Goal: Information Seeking & Learning: Learn about a topic

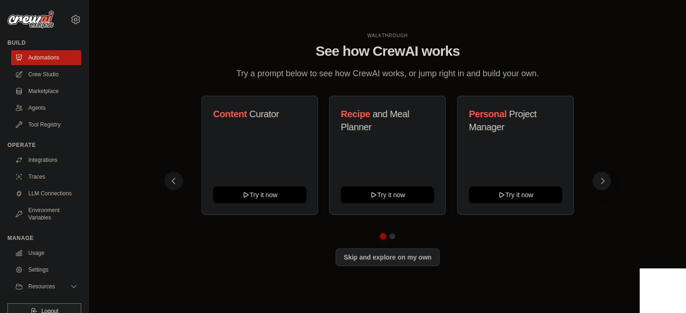
click at [605, 185] on icon at bounding box center [602, 180] width 9 height 9
click at [39, 100] on link "Agents" at bounding box center [47, 107] width 70 height 15
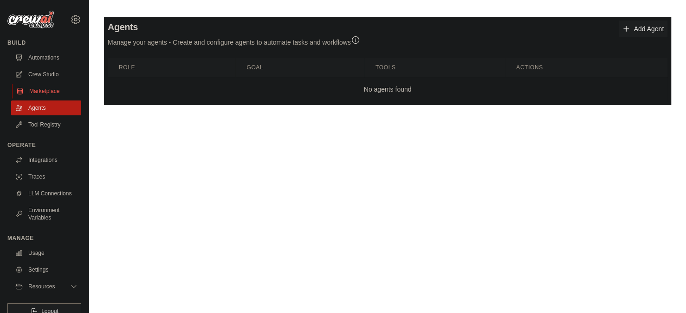
click at [51, 94] on link "Marketplace" at bounding box center [47, 91] width 70 height 15
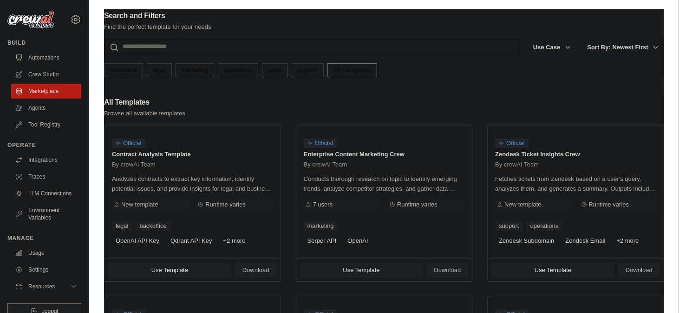
click at [215, 46] on input "text" at bounding box center [312, 46] width 416 height 15
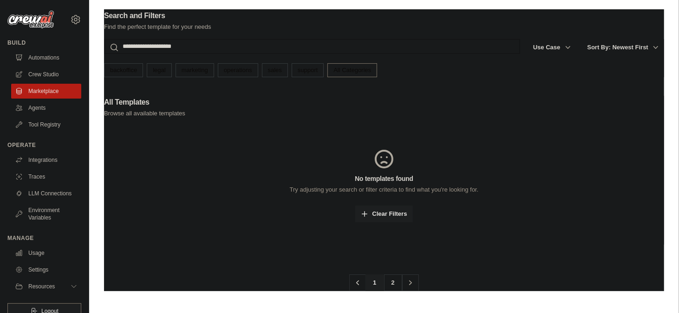
type input "**********"
click at [104, 53] on button "Search" at bounding box center [104, 53] width 0 height 0
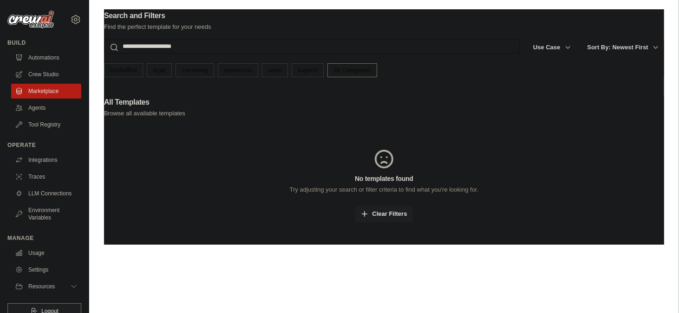
click at [212, 48] on input "**********" at bounding box center [312, 46] width 416 height 15
type input "**********"
click at [104, 53] on button "Search" at bounding box center [104, 53] width 0 height 0
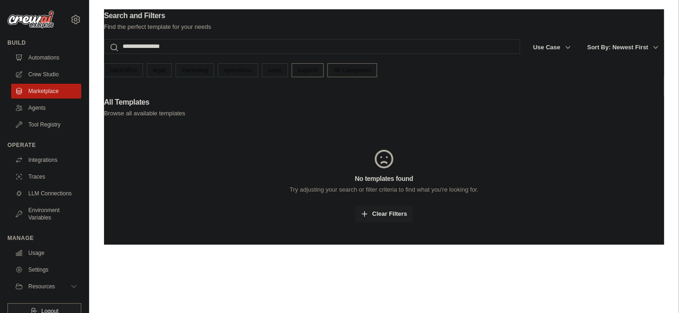
click at [317, 74] on link "support" at bounding box center [308, 70] width 32 height 14
drag, startPoint x: 227, startPoint y: 46, endPoint x: 106, endPoint y: 41, distance: 120.8
click at [106, 41] on input "**********" at bounding box center [305, 46] width 402 height 15
click at [395, 99] on div "Support Templates filtered by Support" at bounding box center [384, 107] width 560 height 22
click at [303, 72] on link "support" at bounding box center [308, 70] width 32 height 14
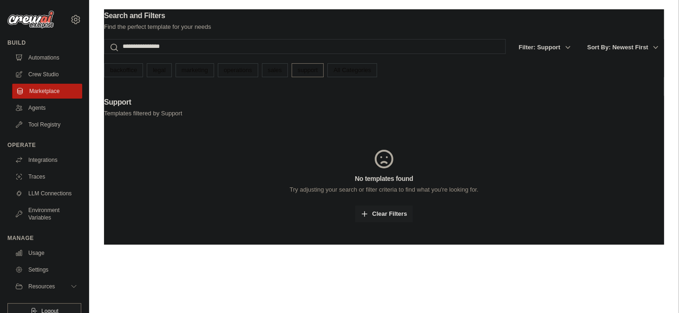
click at [46, 88] on link "Marketplace" at bounding box center [47, 91] width 70 height 15
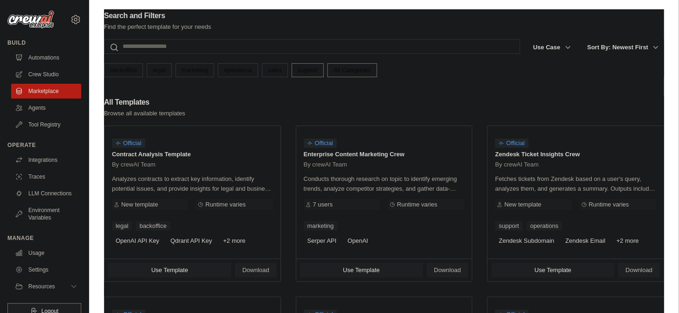
click at [315, 76] on link "support" at bounding box center [308, 70] width 32 height 14
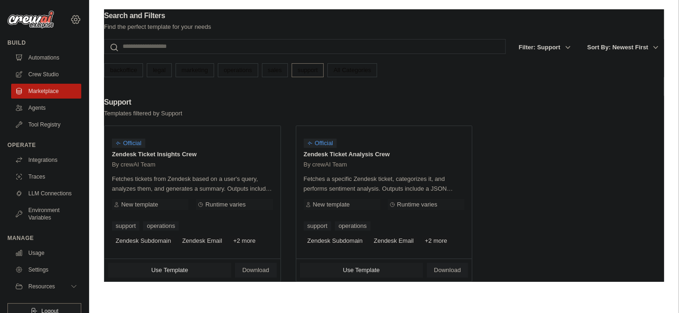
click at [70, 16] on icon at bounding box center [75, 19] width 11 height 11
click at [266, 104] on div "Support Templates filtered by Support" at bounding box center [384, 107] width 560 height 22
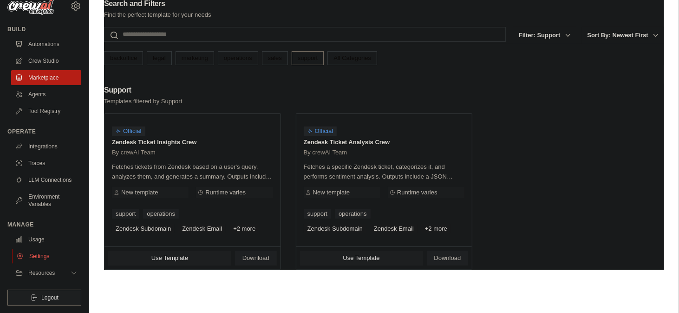
scroll to position [19, 0]
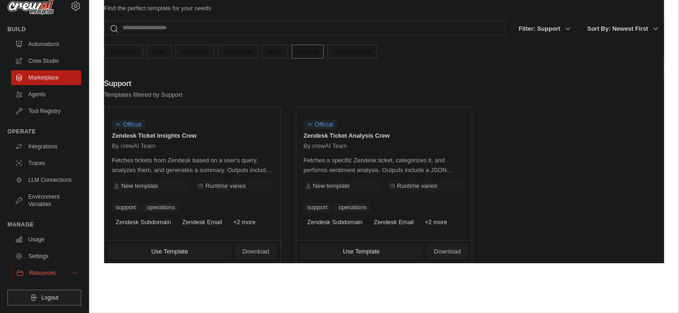
click at [52, 274] on span "Resources" at bounding box center [42, 272] width 26 height 7
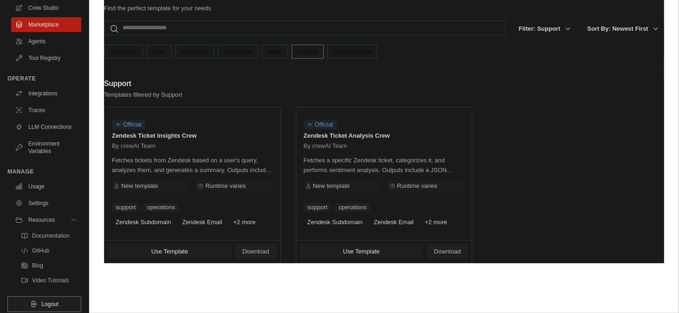
scroll to position [87, 0]
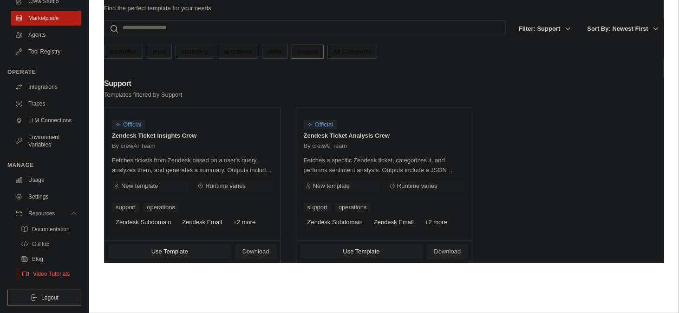
click at [51, 270] on span "Video Tutorials" at bounding box center [51, 273] width 37 height 7
